Goal: Task Accomplishment & Management: Manage account settings

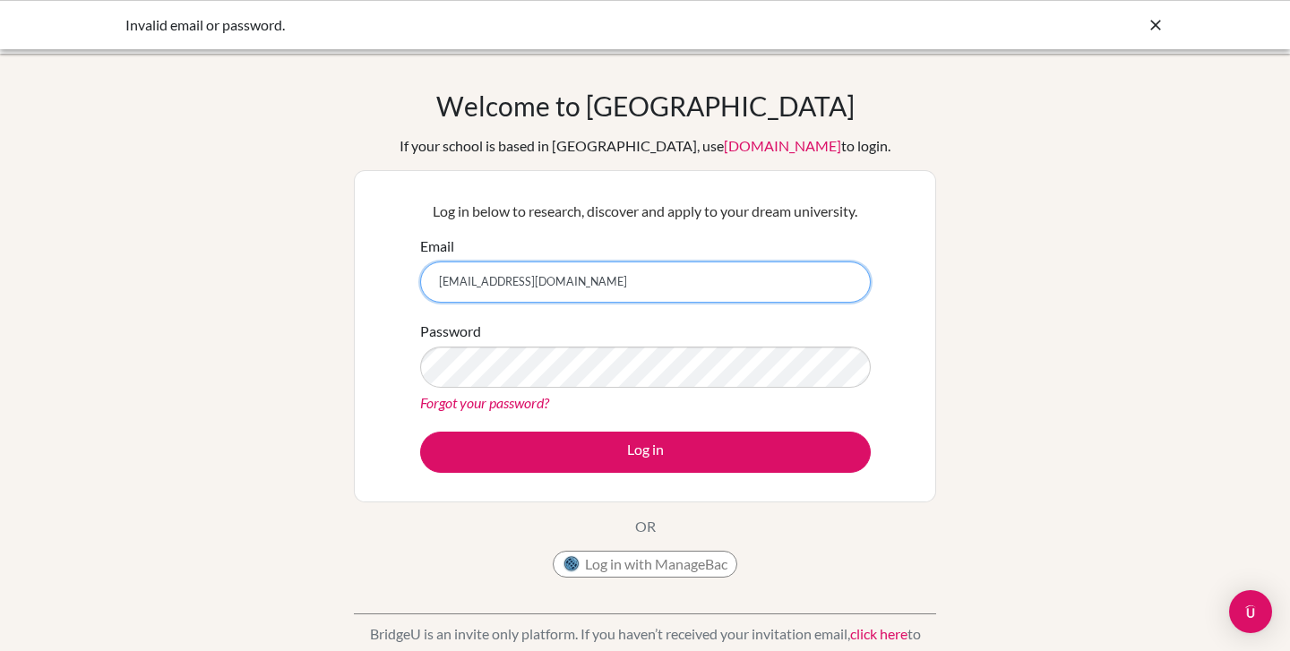
click at [632, 296] on input "[EMAIL_ADDRESS][DOMAIN_NAME]" at bounding box center [645, 282] width 451 height 41
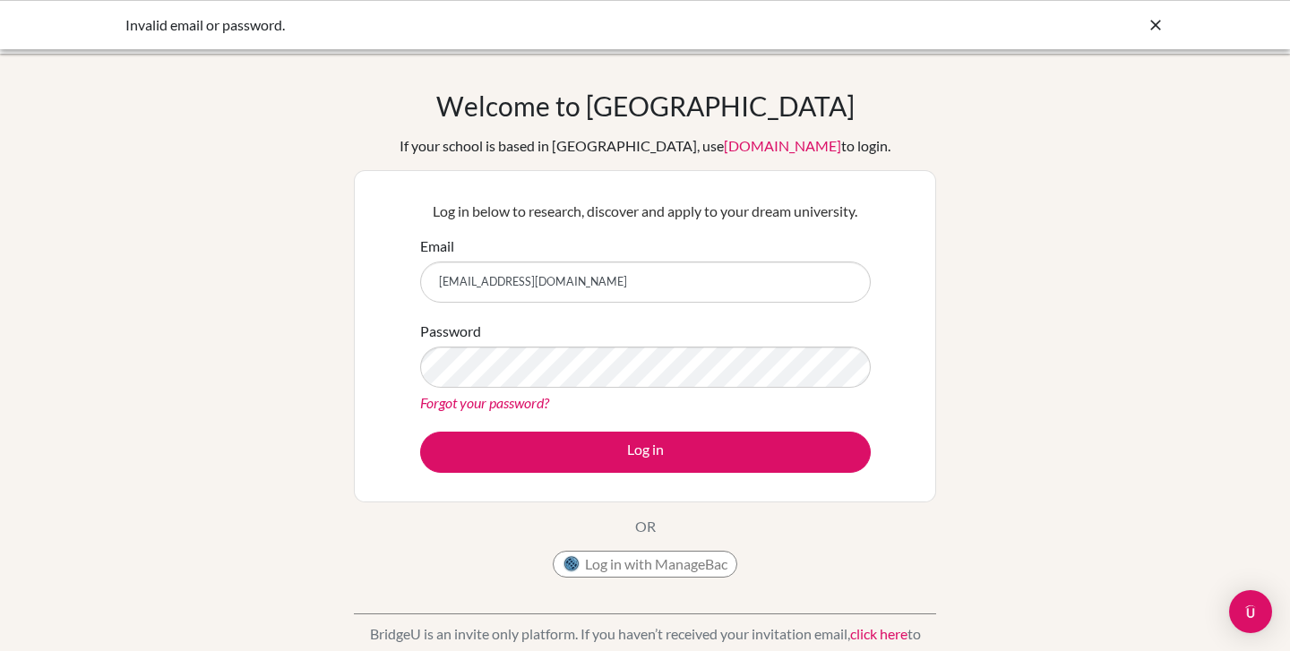
click at [626, 570] on button "Log in with ManageBac" at bounding box center [645, 564] width 185 height 27
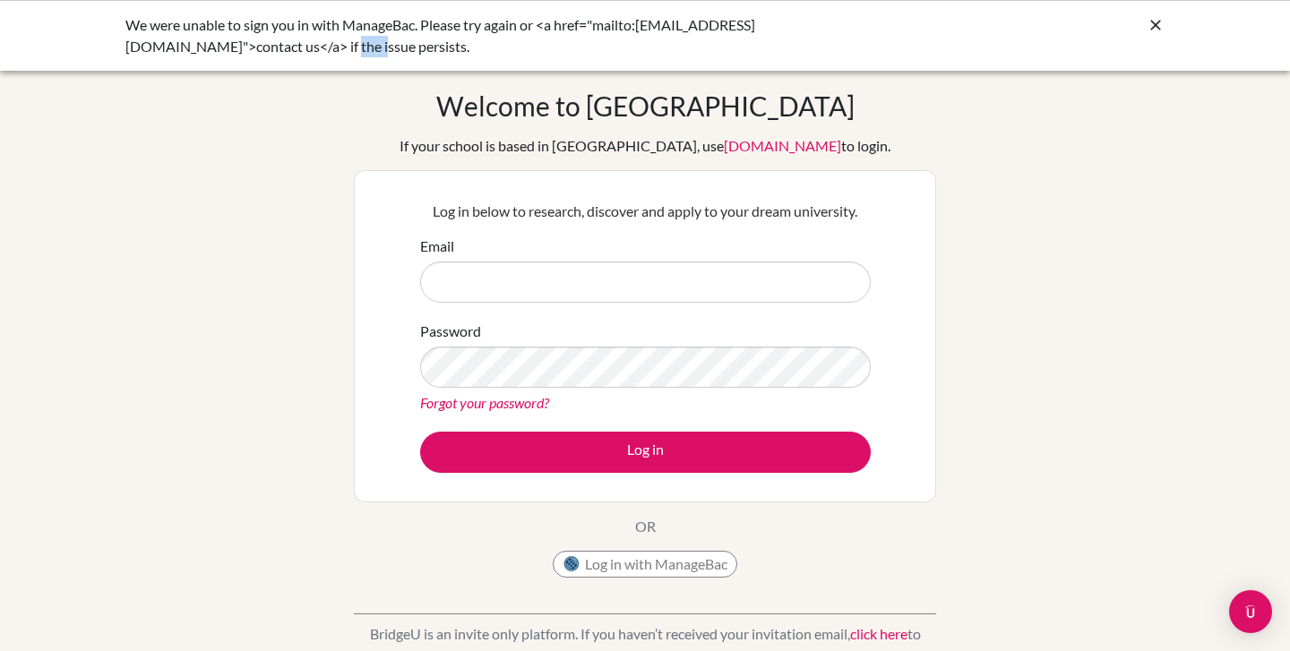
drag, startPoint x: 207, startPoint y: 49, endPoint x: 179, endPoint y: 47, distance: 27.8
click at [179, 47] on div "We were unable to sign you in with ManageBac. Please try again or <a href="mail…" at bounding box center [510, 35] width 770 height 43
click at [1141, 22] on div "We were unable to sign you in with ManageBac. Please try again or <a href="mail…" at bounding box center [644, 35] width 1039 height 43
click at [621, 569] on button "Log in with ManageBac" at bounding box center [645, 564] width 185 height 27
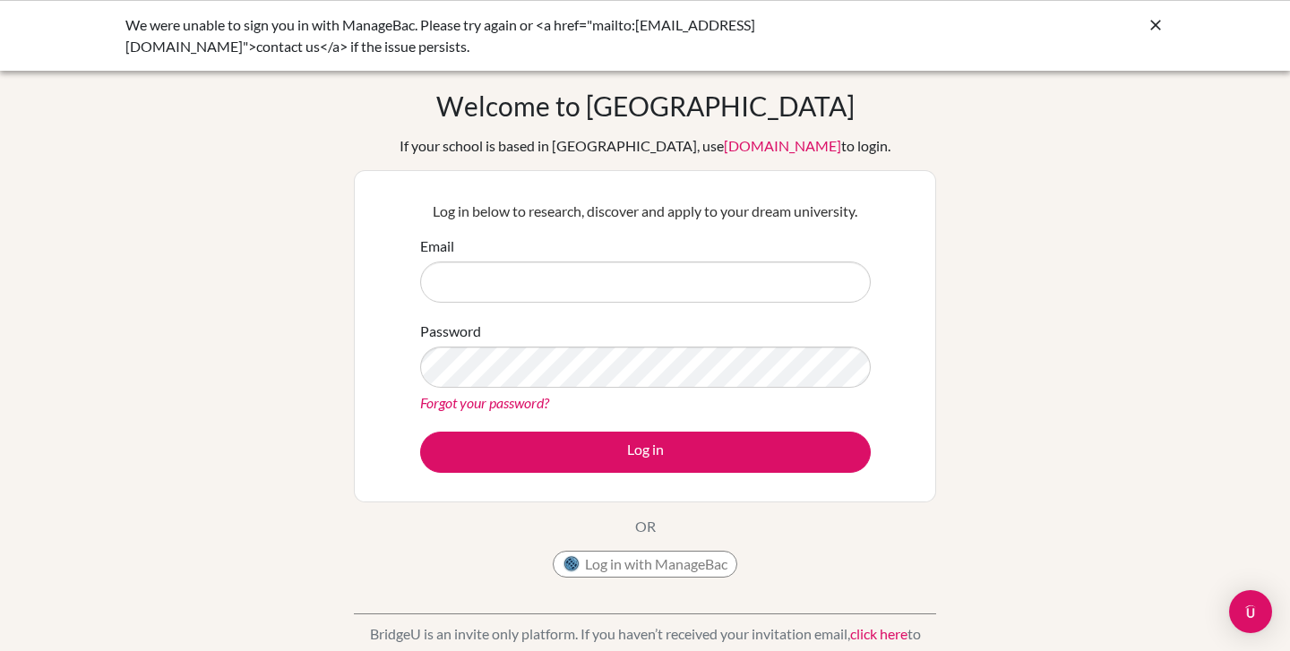
click at [631, 572] on button "Log in with ManageBac" at bounding box center [645, 564] width 185 height 27
click at [593, 559] on button "Log in with ManageBac" at bounding box center [645, 564] width 185 height 27
click at [629, 570] on button "Log in with ManageBac" at bounding box center [645, 564] width 185 height 27
click at [1149, 32] on icon at bounding box center [1156, 25] width 18 height 18
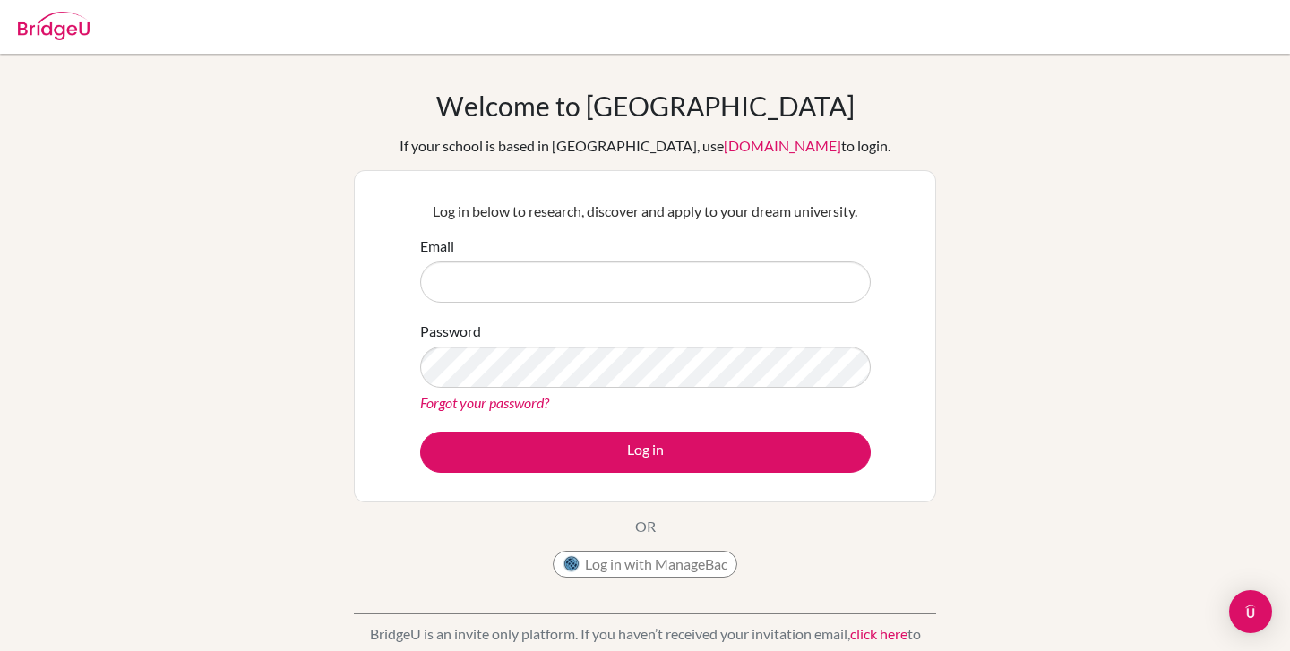
click at [619, 561] on button "Log in with ManageBac" at bounding box center [645, 564] width 185 height 27
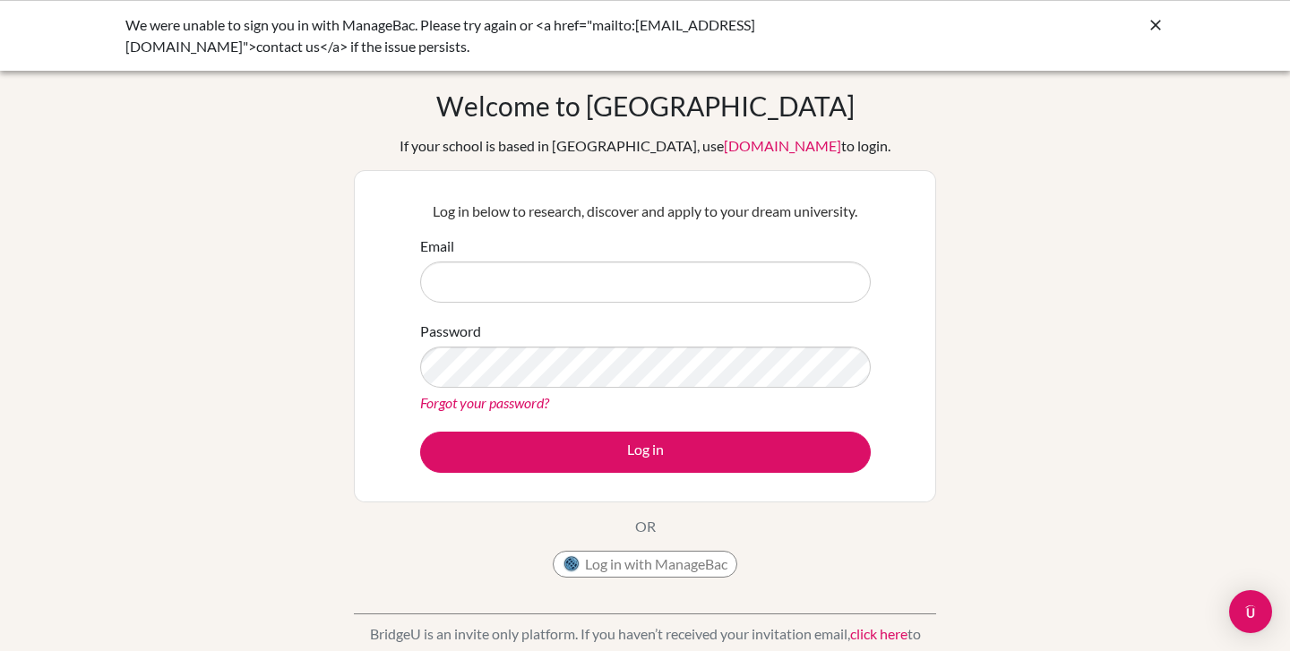
click at [640, 572] on button "Log in with ManageBac" at bounding box center [645, 564] width 185 height 27
click at [548, 280] on input "Email" at bounding box center [645, 282] width 451 height 41
type input "b"
click at [1163, 21] on icon at bounding box center [1156, 25] width 18 height 18
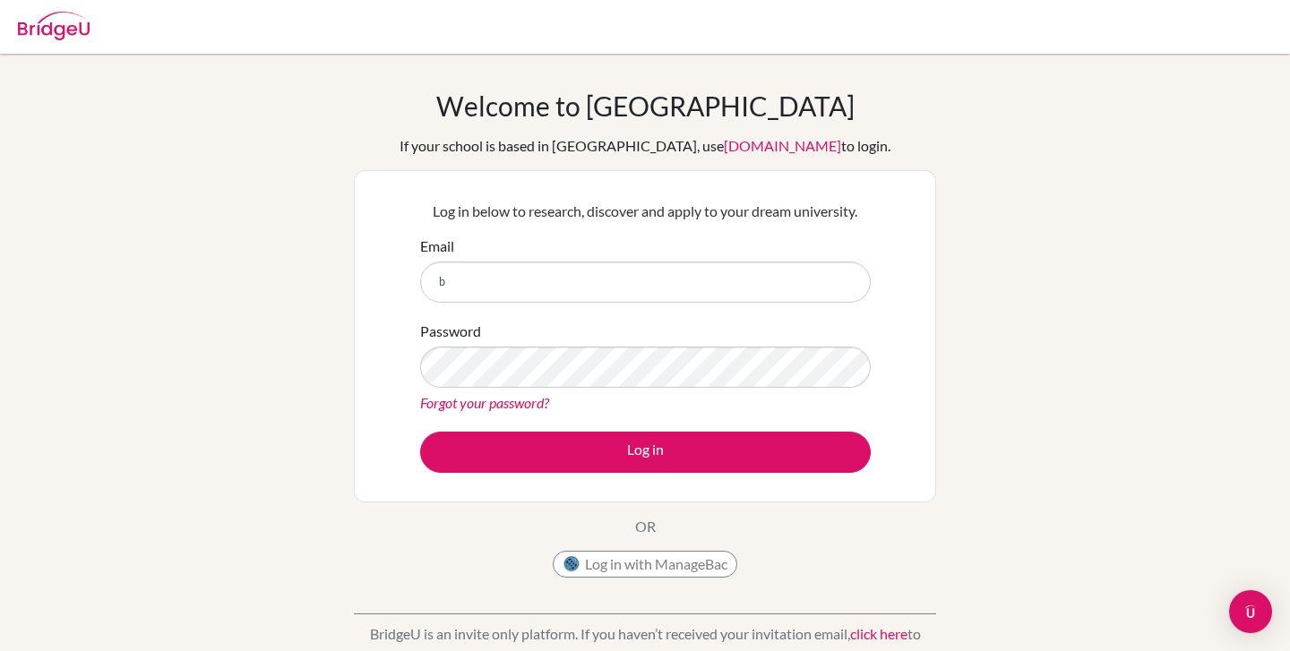
click at [502, 260] on div "Email b" at bounding box center [645, 269] width 451 height 67
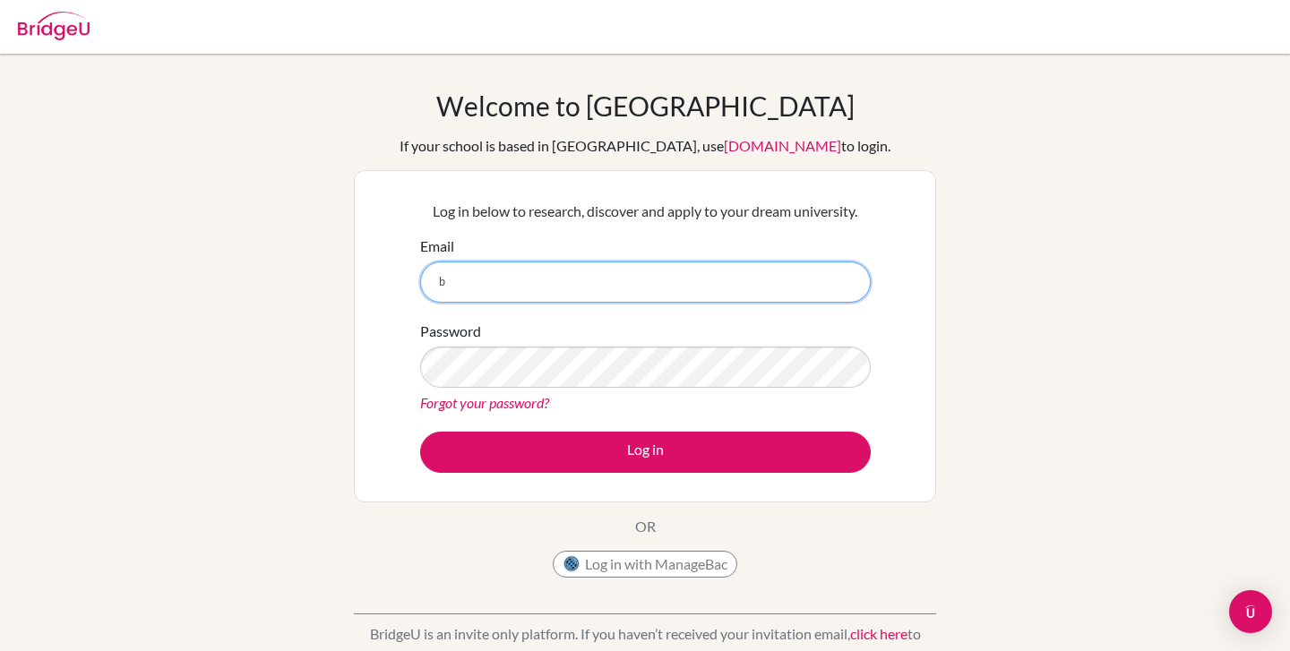
click at [491, 265] on input "b" at bounding box center [645, 282] width 451 height 41
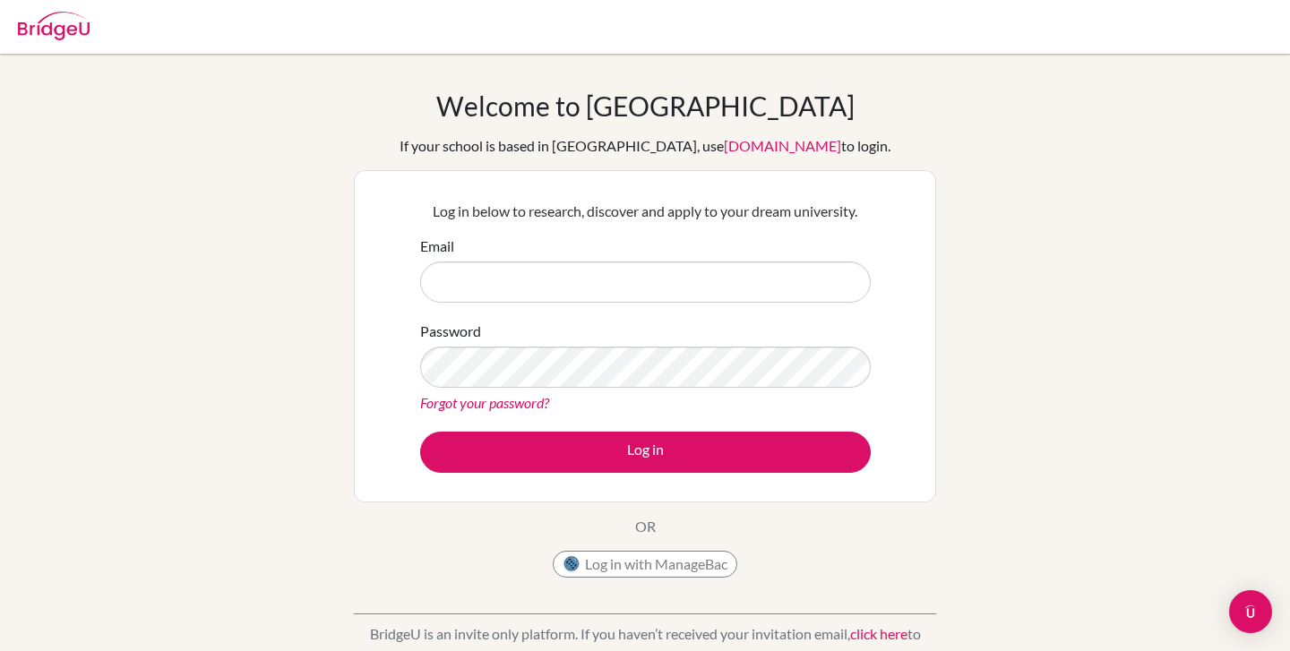
click at [567, 555] on img at bounding box center [572, 564] width 18 height 18
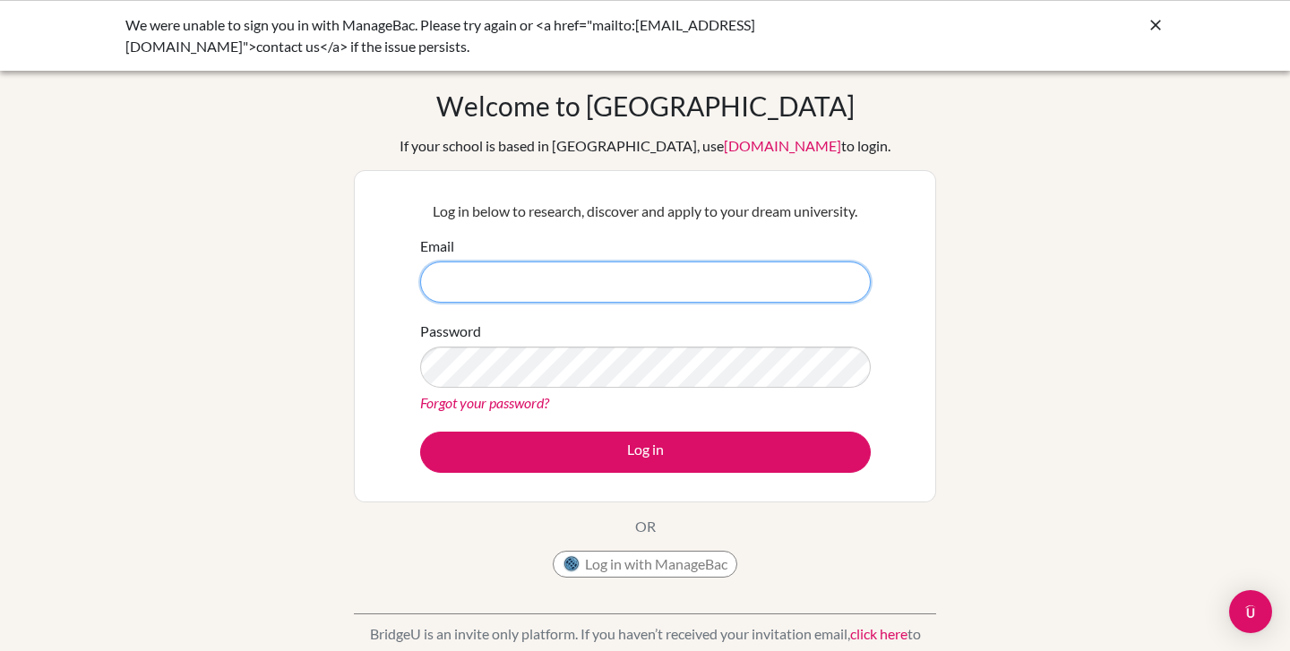
click at [615, 278] on input "Email" at bounding box center [645, 282] width 451 height 41
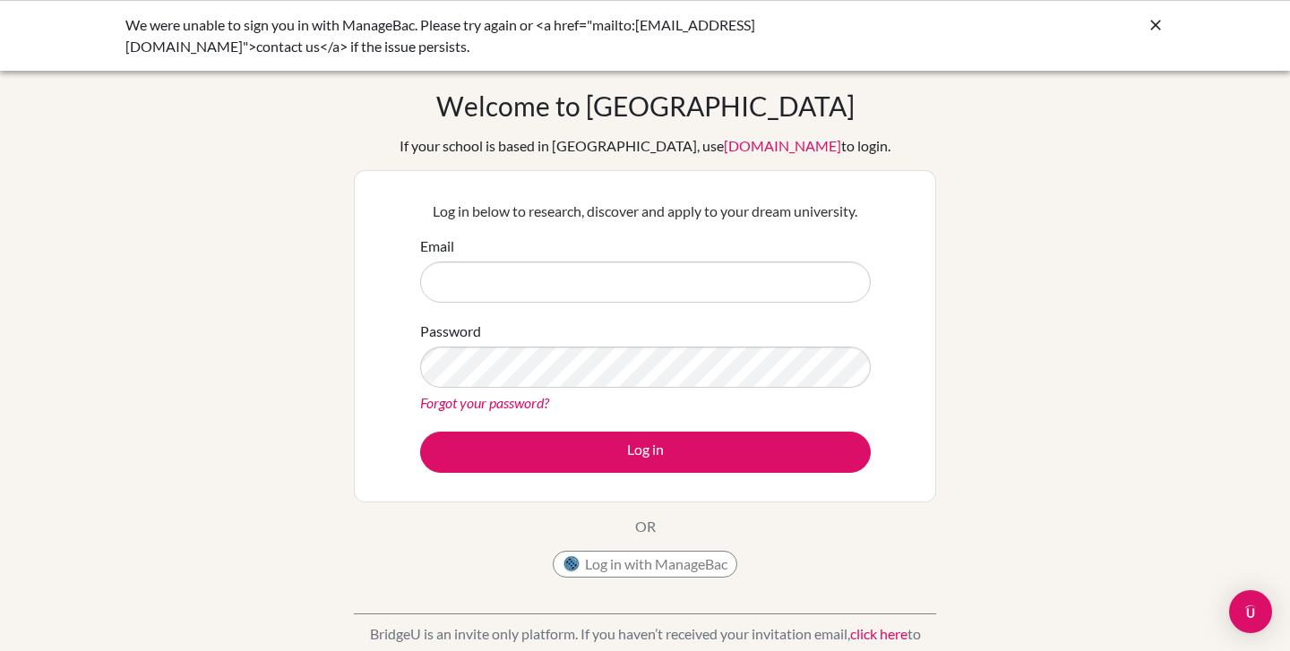
click at [657, 574] on button "Log in with ManageBac" at bounding box center [645, 564] width 185 height 27
click at [593, 576] on button "Log in with ManageBac" at bounding box center [645, 564] width 185 height 27
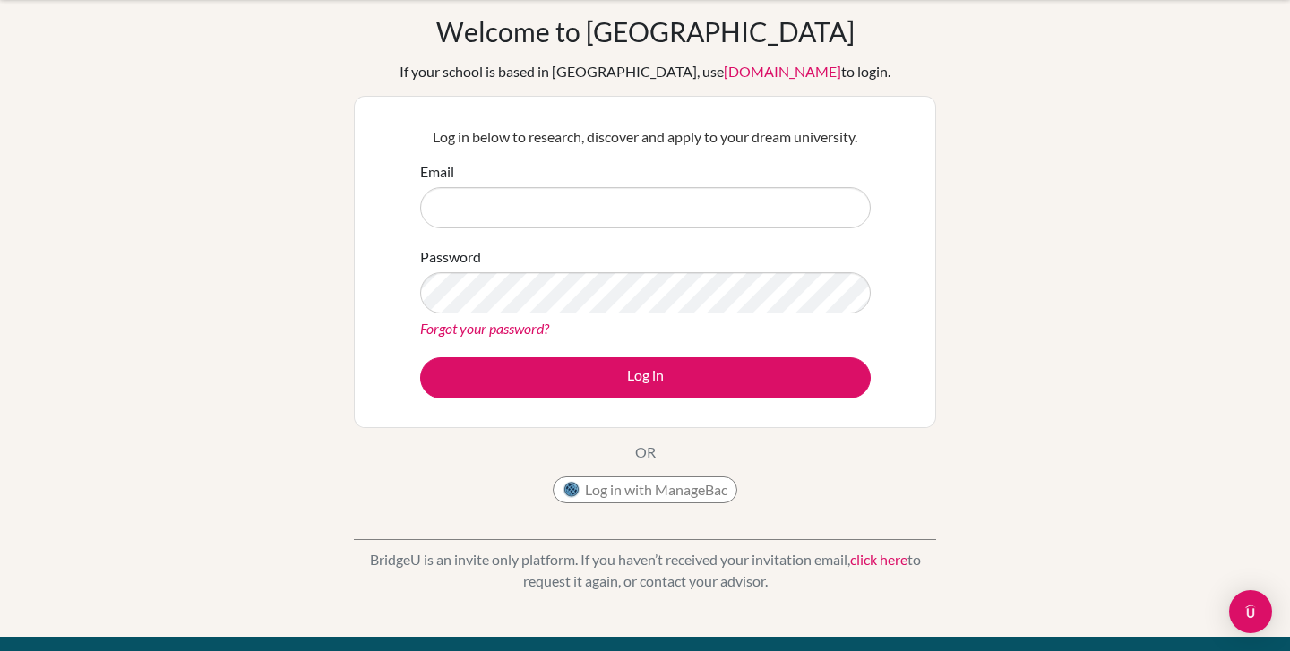
scroll to position [84, 0]
